Goal: Transaction & Acquisition: Purchase product/service

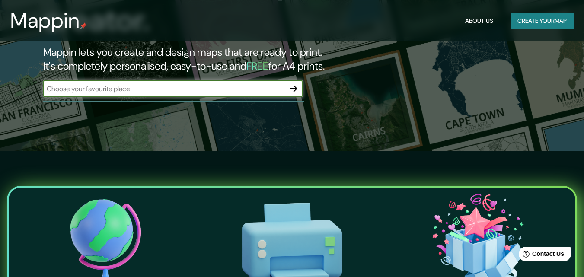
scroll to position [43, 0]
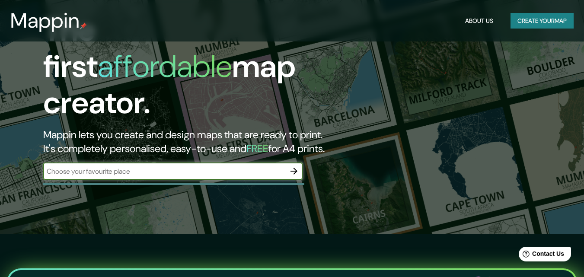
click at [109, 166] on input "text" at bounding box center [164, 171] width 242 height 10
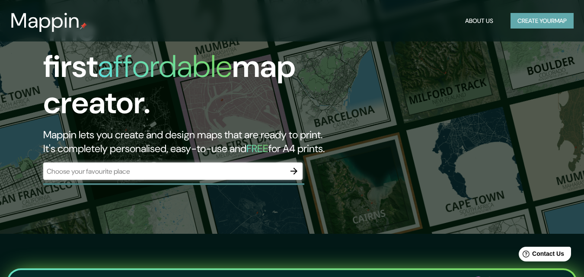
click at [547, 24] on button "Create your map" at bounding box center [541, 21] width 63 height 16
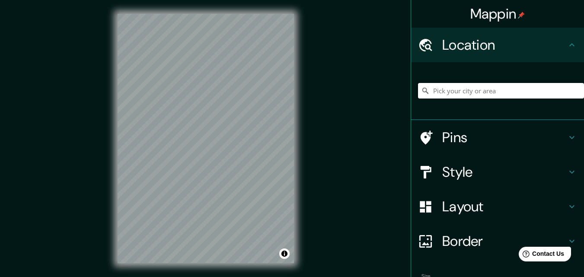
click at [434, 90] on input "Pick your city or area" at bounding box center [501, 91] width 166 height 16
click at [433, 91] on input "Pick your city or area" at bounding box center [501, 91] width 166 height 16
type input "Urubamba, [GEOGRAPHIC_DATA], [GEOGRAPHIC_DATA]"
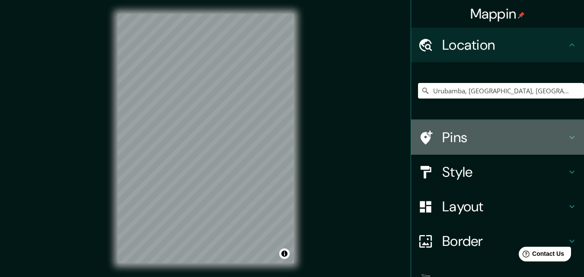
click at [471, 133] on h4 "Pins" at bounding box center [504, 137] width 124 height 17
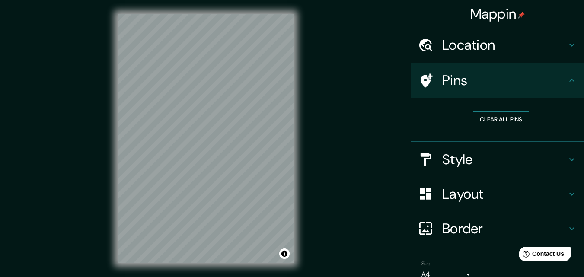
click at [487, 117] on button "Clear all pins" at bounding box center [501, 119] width 56 height 16
